Goal: Check status

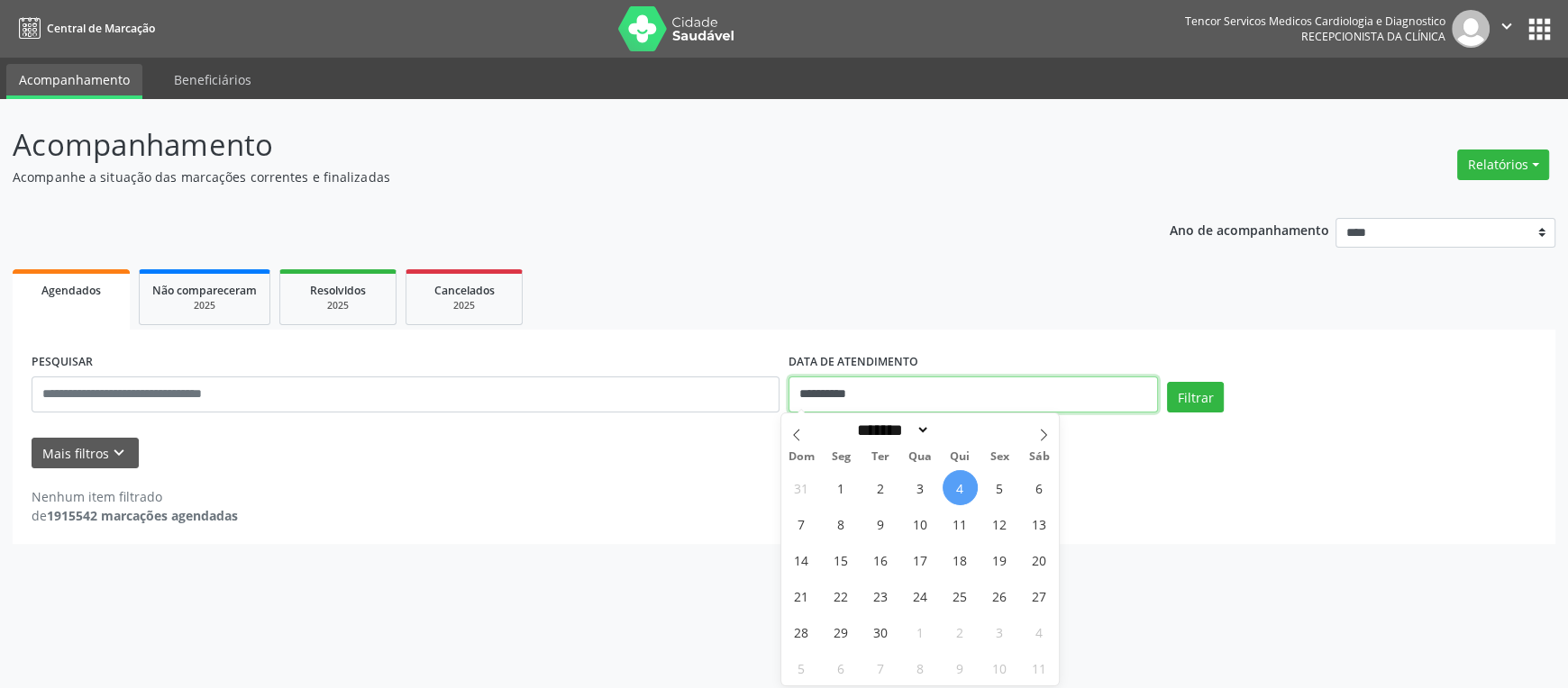
click at [1094, 385] on input "**********" at bounding box center [973, 395] width 369 height 37
click at [996, 496] on span "5" at bounding box center [999, 488] width 36 height 36
type input "**********"
click at [987, 484] on span "5" at bounding box center [999, 488] width 36 height 36
click at [987, 484] on div "Nenhum item filtrado de 1915542 marcações agendadas" at bounding box center [784, 497] width 1505 height 57
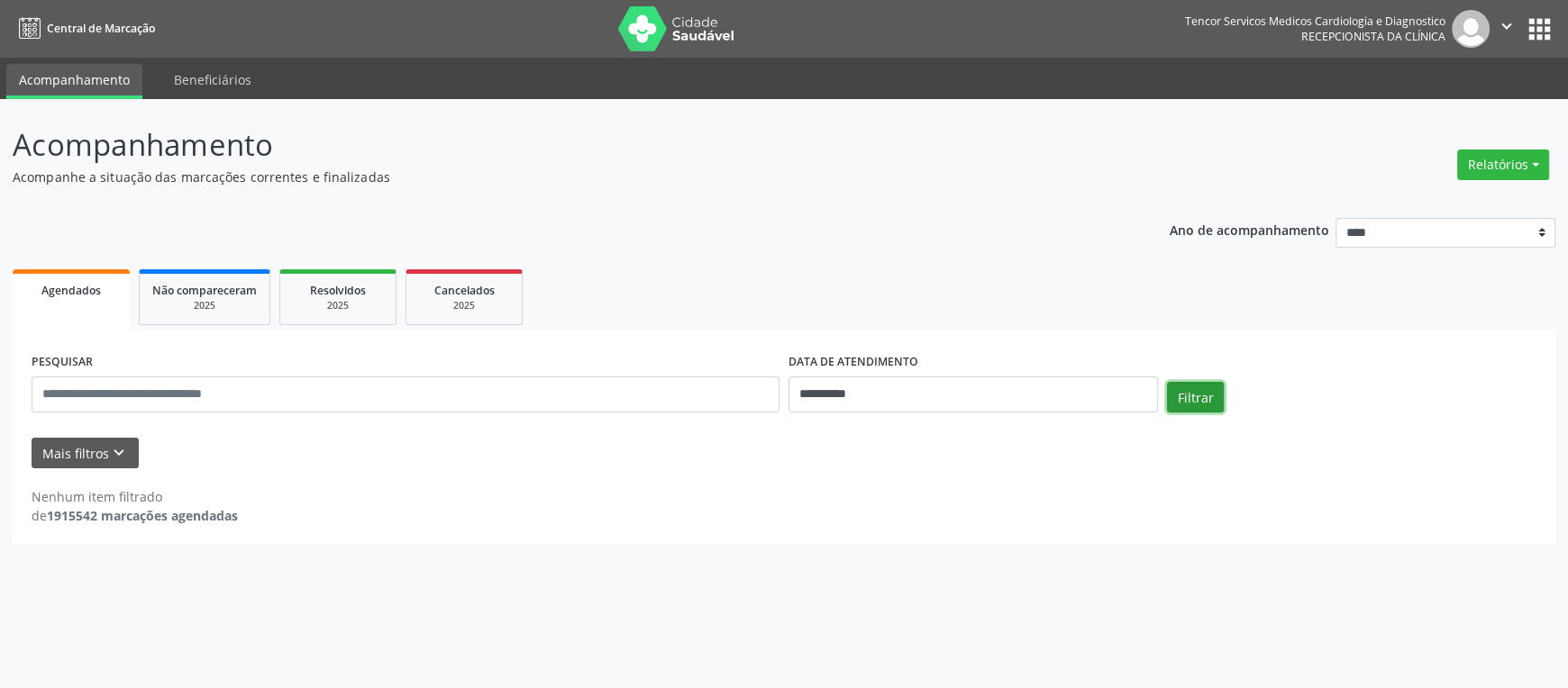
click at [1181, 405] on button "Filtrar" at bounding box center [1194, 398] width 57 height 31
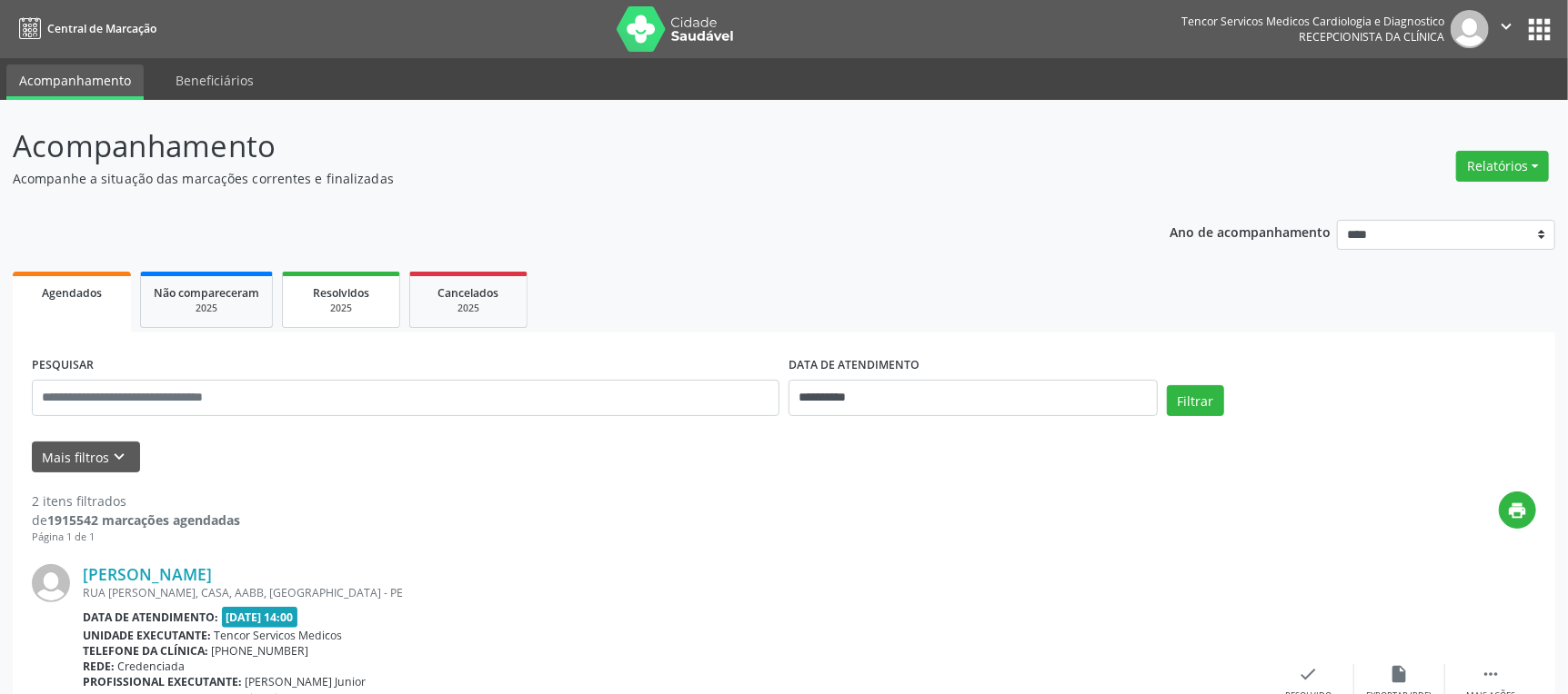
click at [336, 311] on div "2025" at bounding box center [341, 308] width 91 height 14
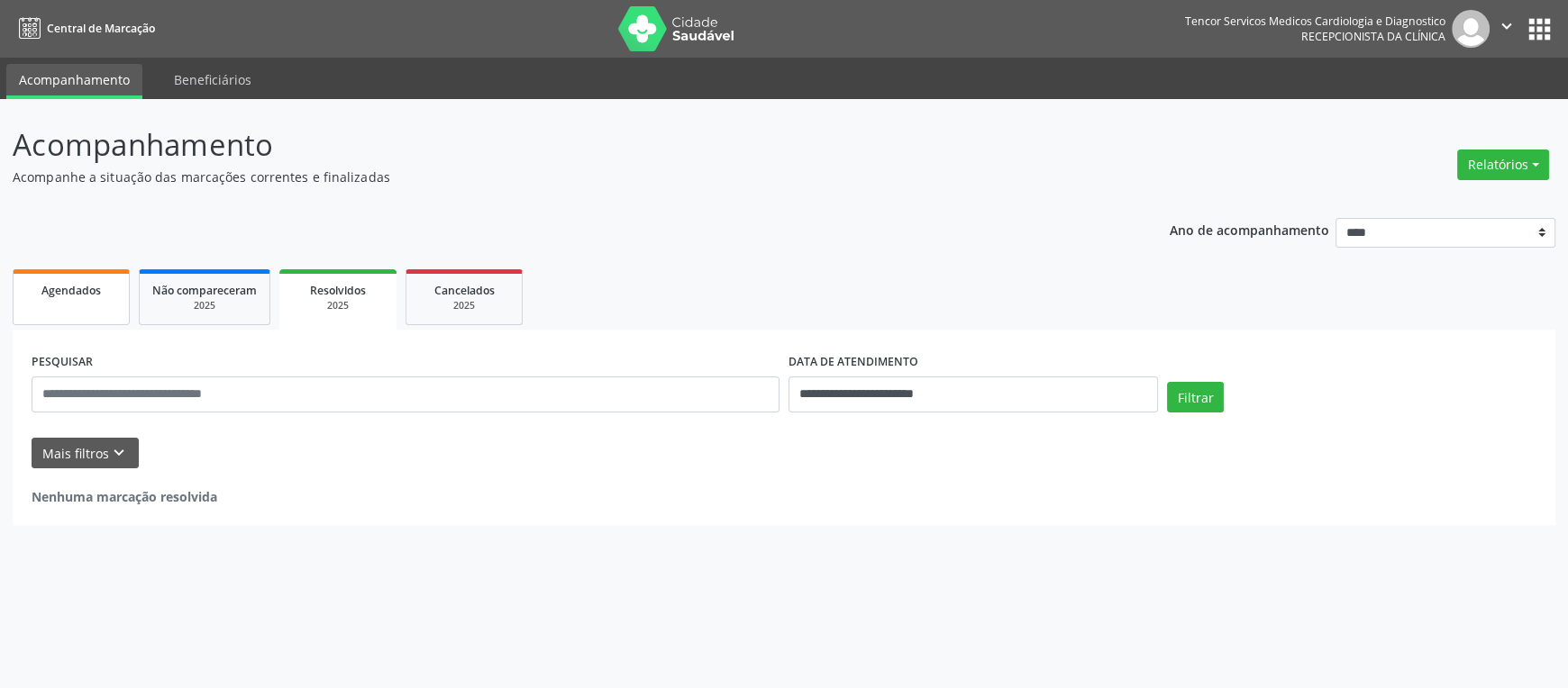
click at [101, 293] on span "Agendados" at bounding box center [71, 290] width 60 height 15
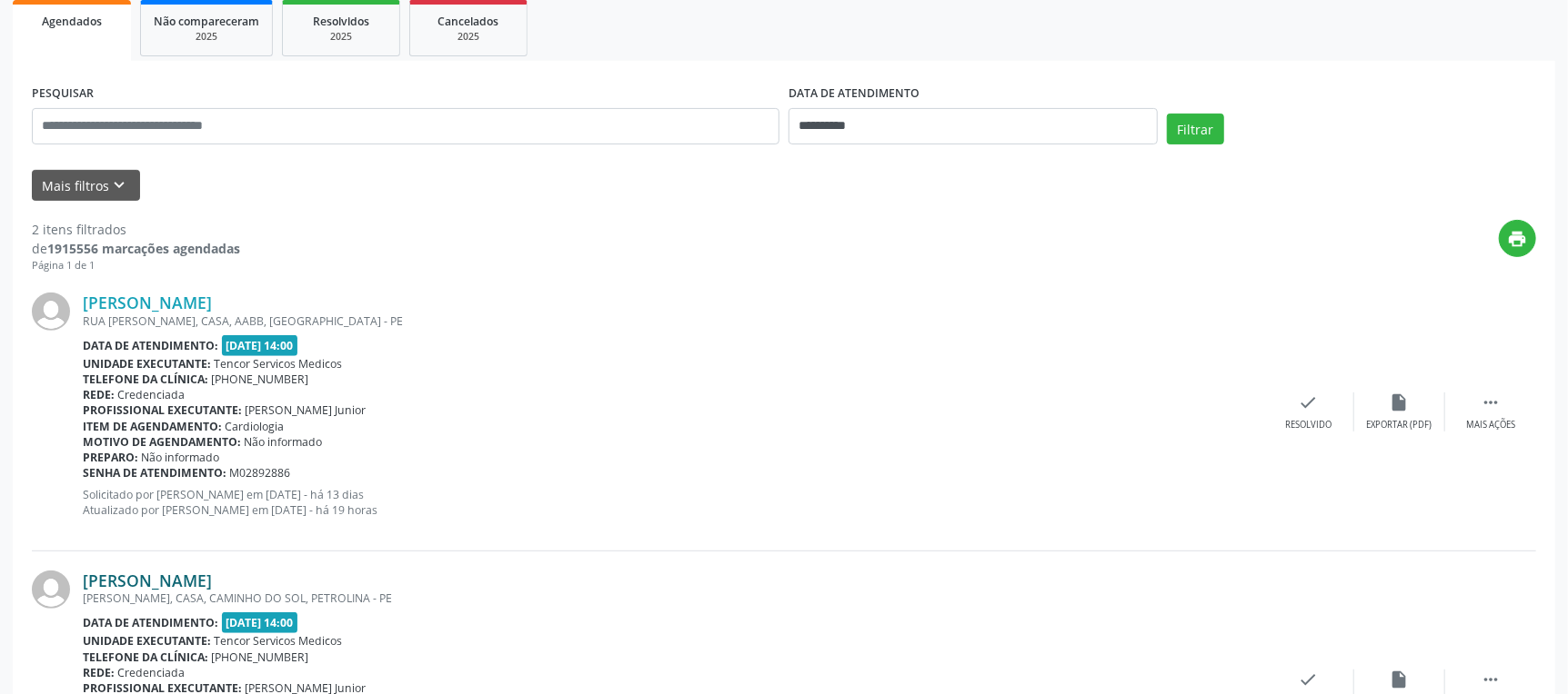
scroll to position [435, 0]
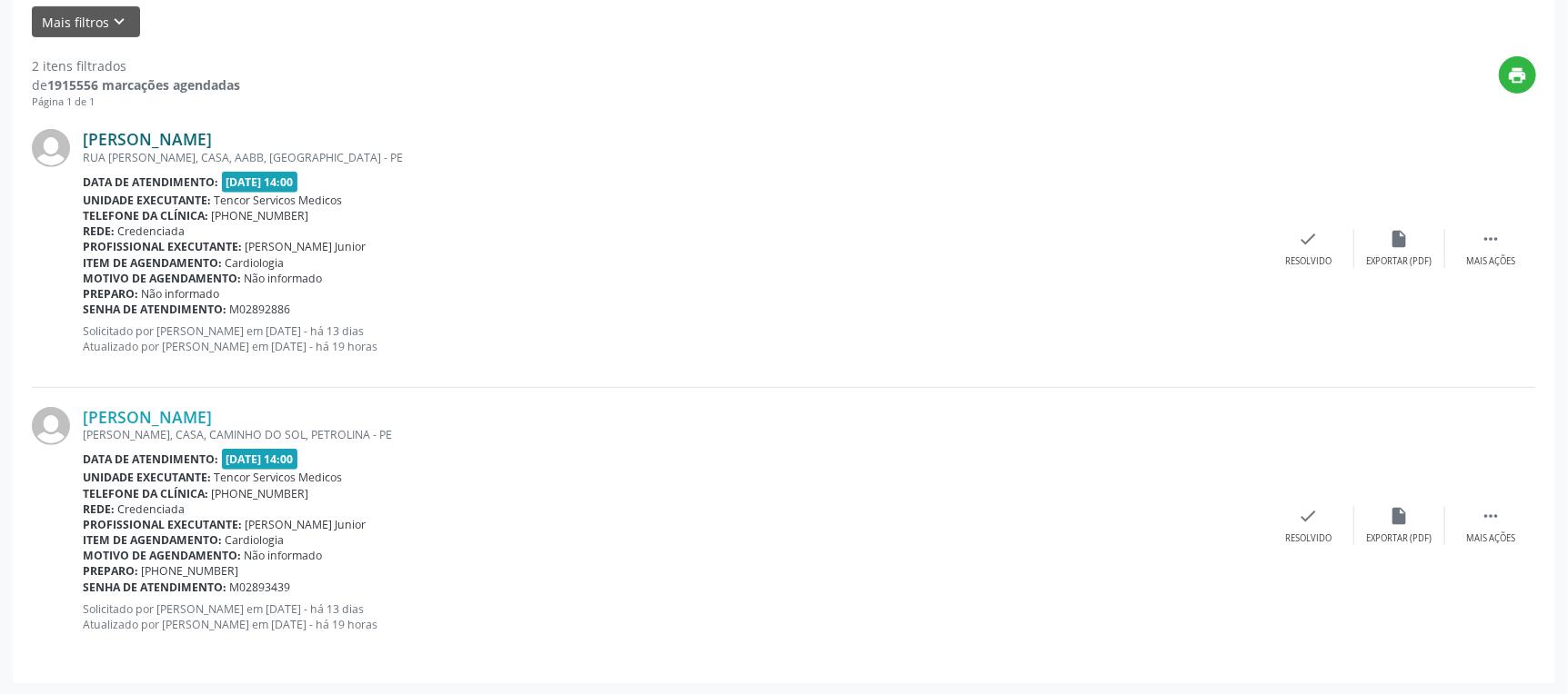
click at [182, 141] on link "[PERSON_NAME]" at bounding box center [146, 139] width 129 height 20
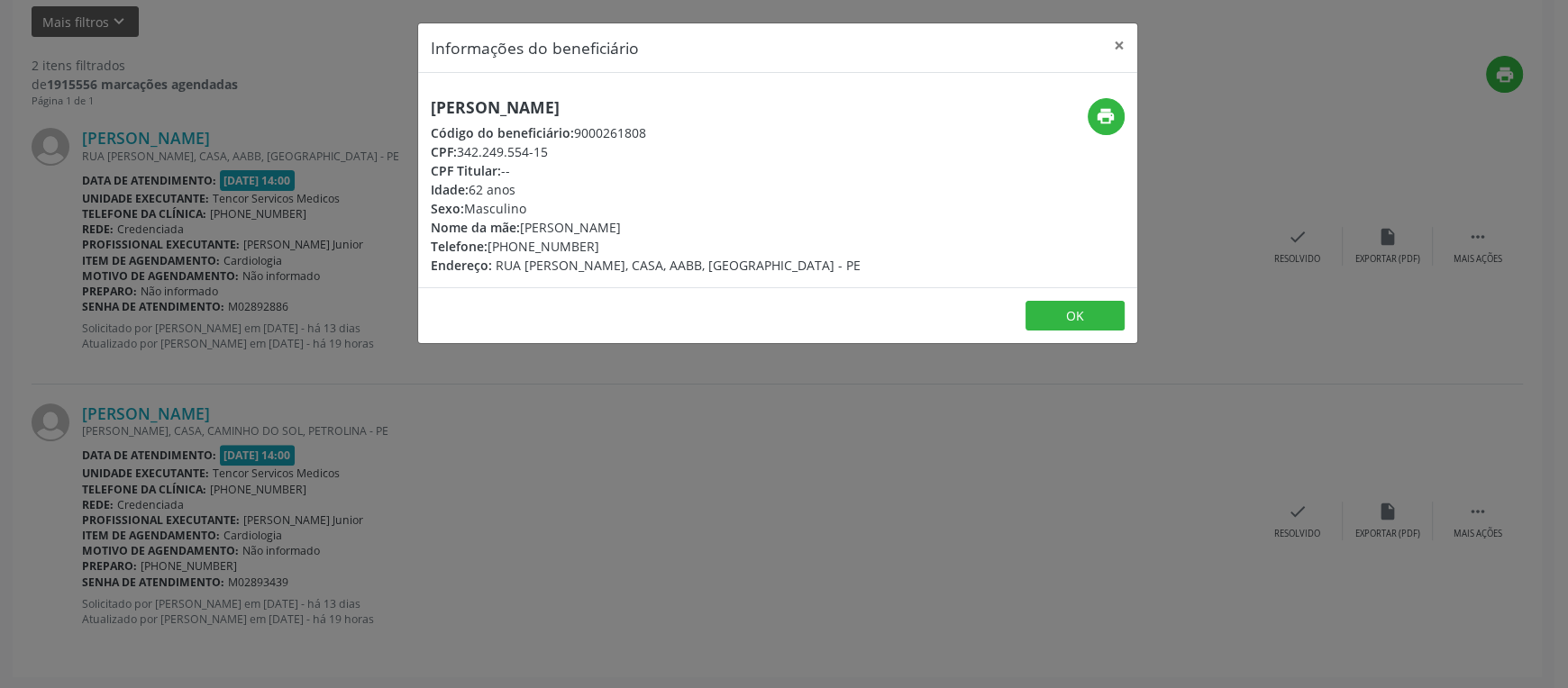
click at [723, 106] on h5 "[PERSON_NAME]" at bounding box center [645, 108] width 429 height 19
drag, startPoint x: 720, startPoint y: 110, endPoint x: 380, endPoint y: 97, distance: 340.2
click at [380, 97] on div "Informações do beneficiário × [PERSON_NAME] Código do beneficiário: 9000261808 …" at bounding box center [784, 344] width 1568 height 688
copy h5 "[PERSON_NAME]"
drag, startPoint x: 433, startPoint y: 384, endPoint x: 614, endPoint y: 405, distance: 182.2
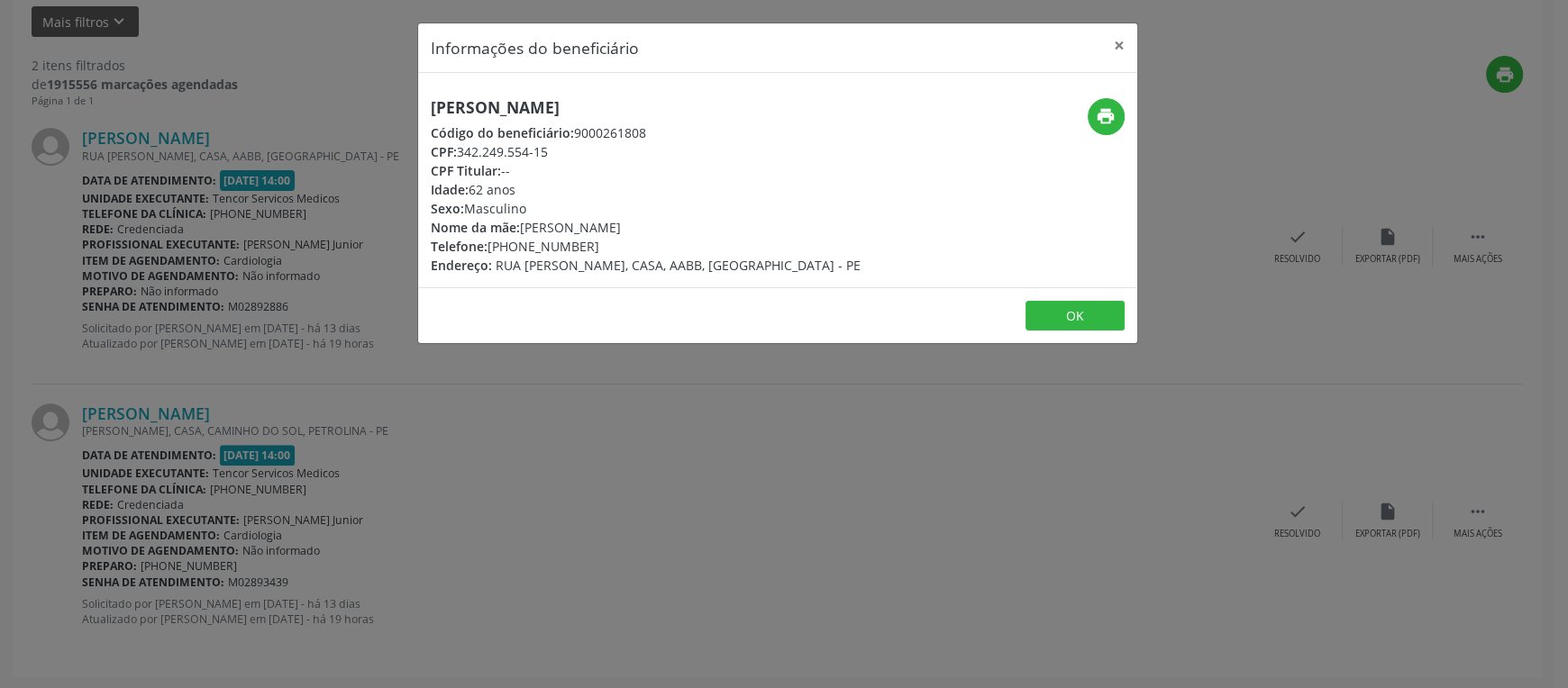
click at [435, 388] on div "Informações do beneficiário × [PERSON_NAME] Código do beneficiário: 9000261808 …" at bounding box center [784, 344] width 1568 height 688
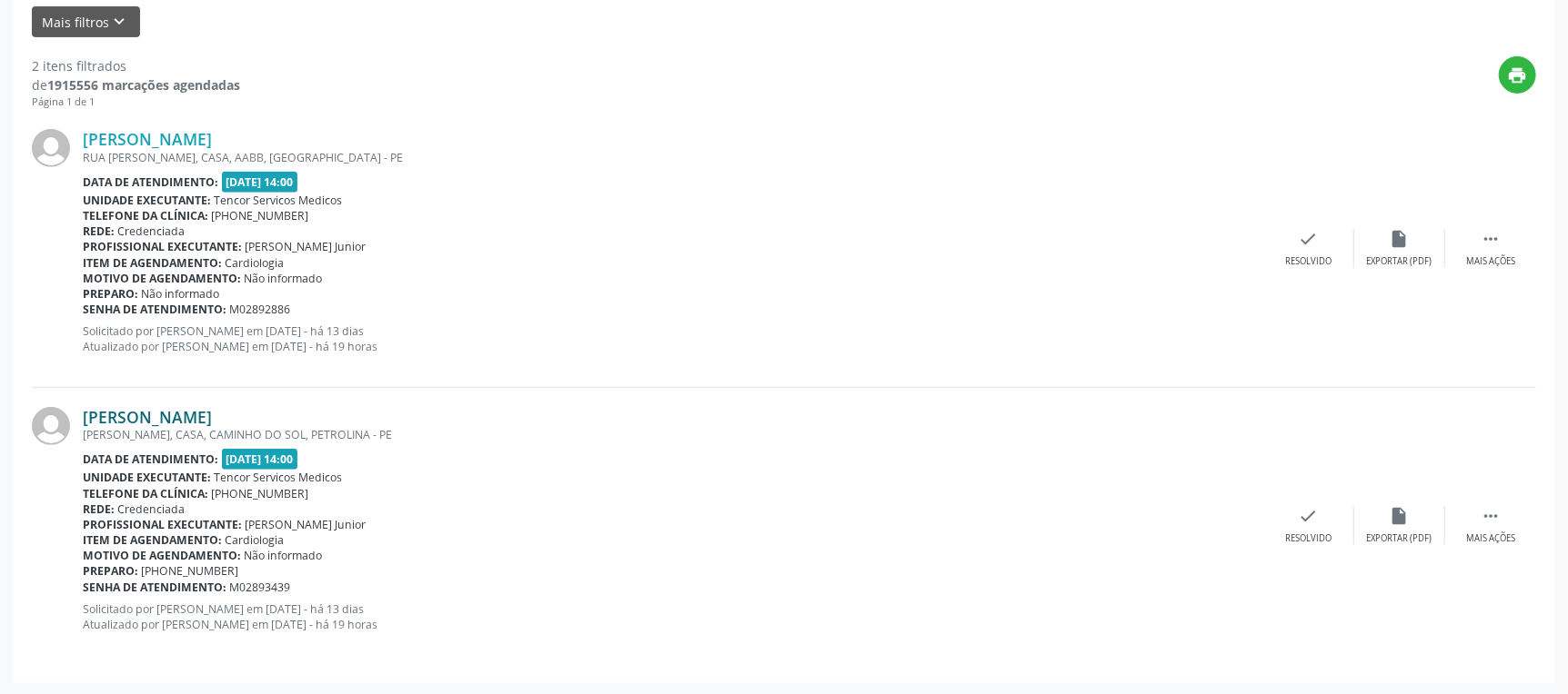
click at [212, 414] on link "[PERSON_NAME]" at bounding box center [146, 417] width 129 height 20
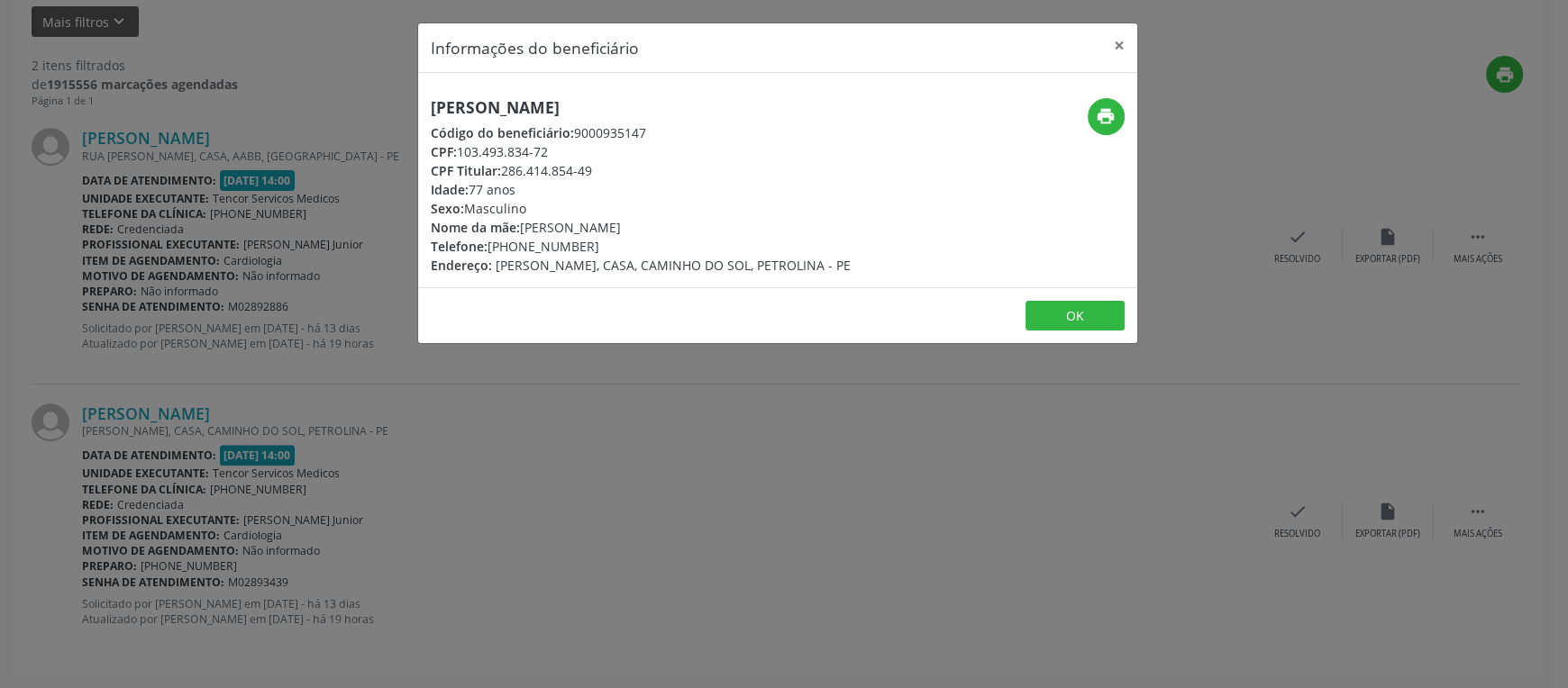
drag, startPoint x: 617, startPoint y: 106, endPoint x: 430, endPoint y: 112, distance: 187.1
click at [426, 110] on div "[PERSON_NAME] Código do beneficiário: 9000935147 CPF: 103.493.834-72 CPF Titula…" at bounding box center [657, 186] width 479 height 177
click at [772, 121] on div "[PERSON_NAME] Código do beneficiário: 9000935147 CPF: 103.493.834-72 CPF Titula…" at bounding box center [640, 186] width 420 height 177
drag, startPoint x: 620, startPoint y: 106, endPoint x: 346, endPoint y: 119, distance: 274.3
click at [346, 118] on div "Informações do beneficiário × [PERSON_NAME] Código do beneficiário: 9000935147 …" at bounding box center [784, 344] width 1568 height 688
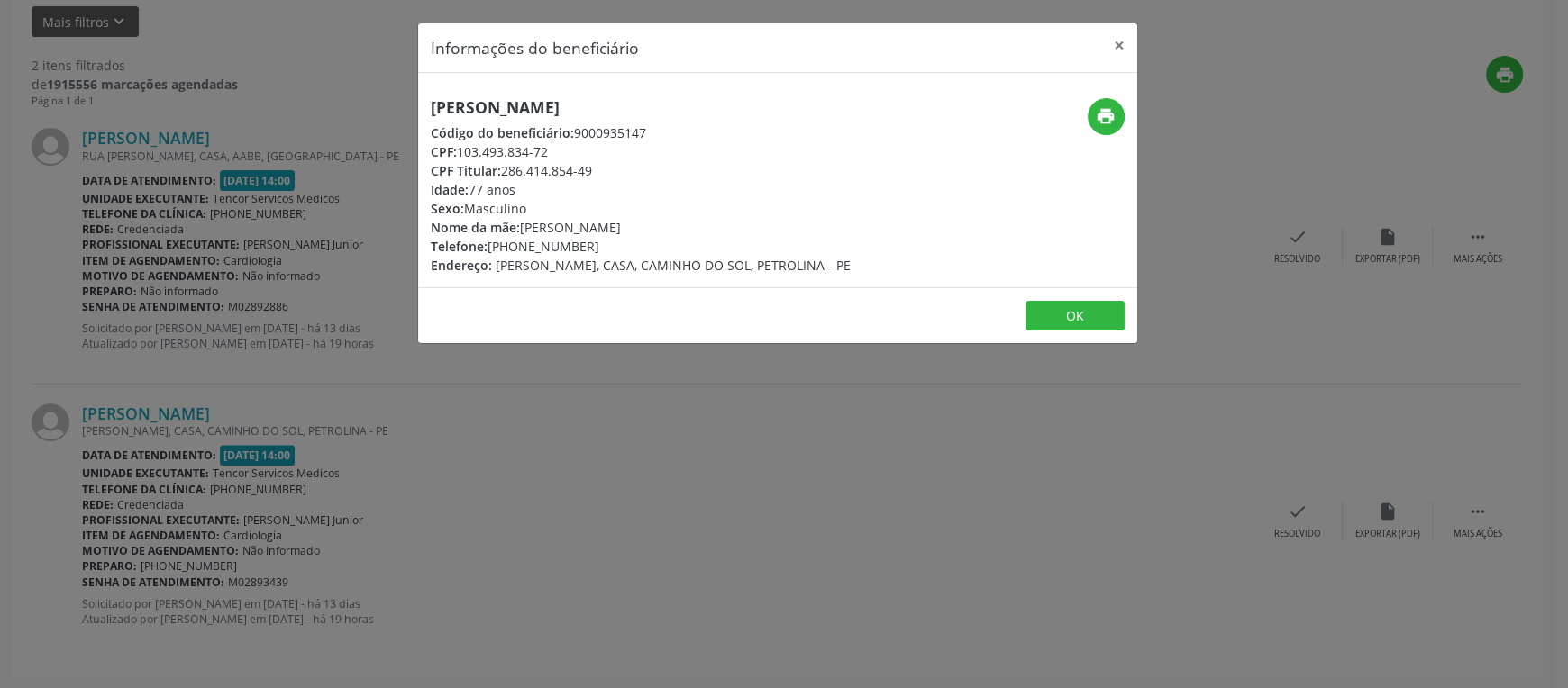
copy h5 "[PERSON_NAME]"
click at [1046, 308] on button "OK" at bounding box center [1074, 316] width 99 height 31
